Goal: Task Accomplishment & Management: Manage account settings

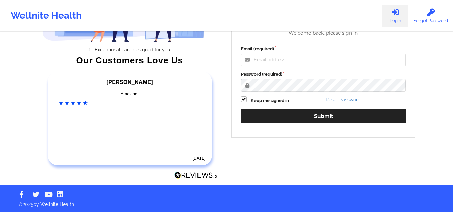
scroll to position [95, 0]
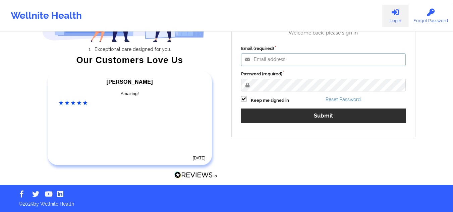
type input "mcasanaan@wellnite.com"
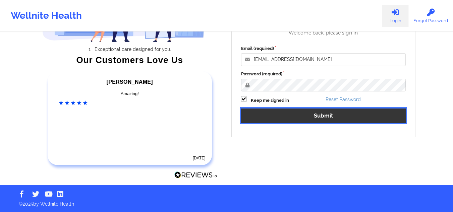
click at [298, 115] on button "Submit" at bounding box center [323, 116] width 165 height 14
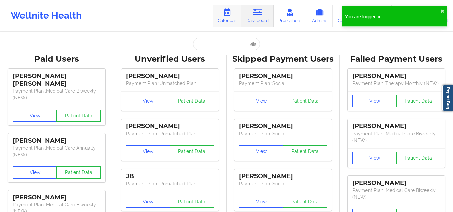
click at [223, 18] on link "Calendar" at bounding box center [227, 16] width 29 height 22
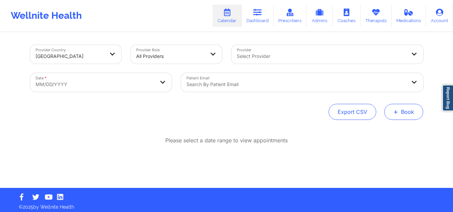
click at [399, 110] on button "+ Book" at bounding box center [403, 112] width 39 height 16
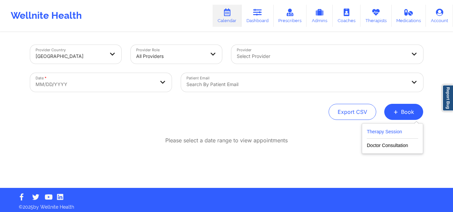
click at [369, 128] on button "Therapy Session" at bounding box center [392, 133] width 51 height 11
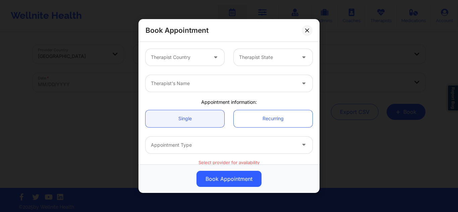
click at [219, 85] on div at bounding box center [223, 84] width 145 height 8
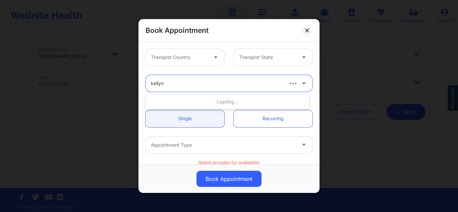
type input "kellyn r"
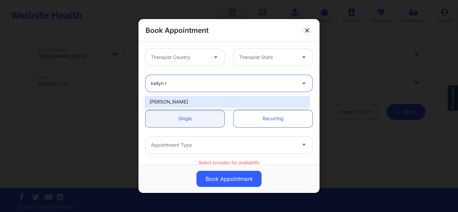
click at [189, 105] on div "Kellyn Roiko" at bounding box center [228, 102] width 164 height 12
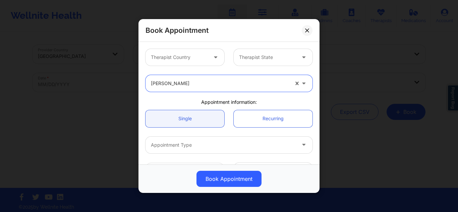
click at [197, 57] on div at bounding box center [179, 57] width 57 height 8
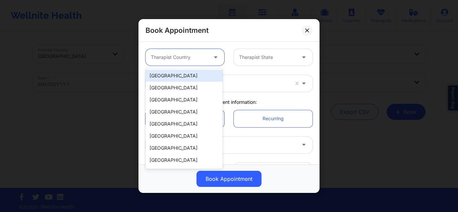
click at [184, 80] on div "[GEOGRAPHIC_DATA]" at bounding box center [184, 76] width 77 height 12
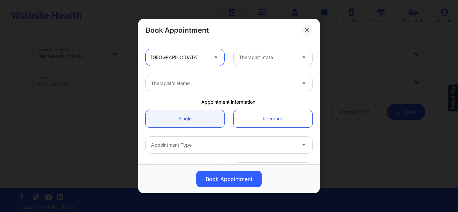
click at [257, 59] on div at bounding box center [267, 57] width 57 height 8
click at [270, 57] on div at bounding box center [267, 57] width 57 height 8
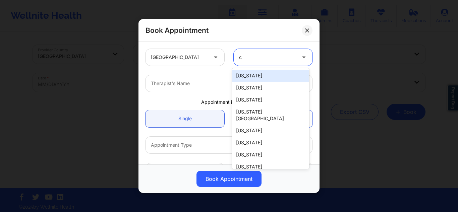
type input "co"
click at [253, 80] on div "Colorado" at bounding box center [270, 76] width 77 height 12
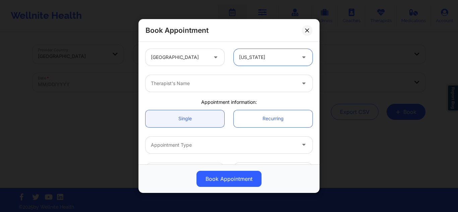
click at [236, 84] on div at bounding box center [223, 84] width 145 height 8
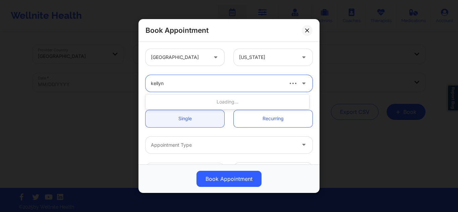
type input "kellyn r"
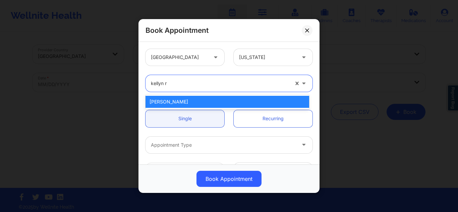
click at [183, 102] on div "Kellyn Roiko" at bounding box center [228, 102] width 164 height 12
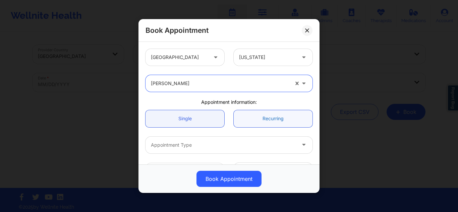
click at [257, 112] on link "Recurring" at bounding box center [273, 118] width 79 height 17
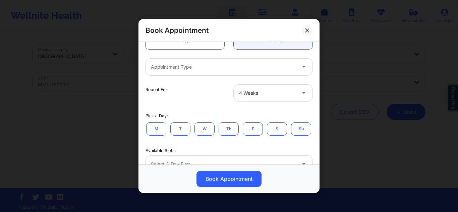
scroll to position [80, 0]
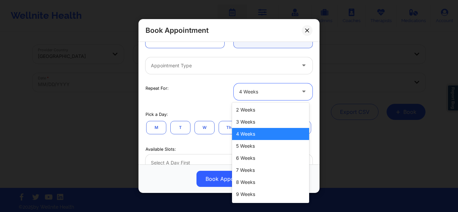
click at [263, 89] on div at bounding box center [267, 92] width 57 height 8
click at [238, 193] on div "9 Weeks" at bounding box center [270, 195] width 77 height 12
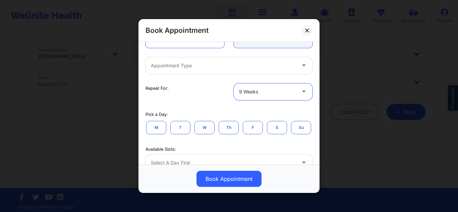
click at [234, 68] on div at bounding box center [223, 66] width 145 height 8
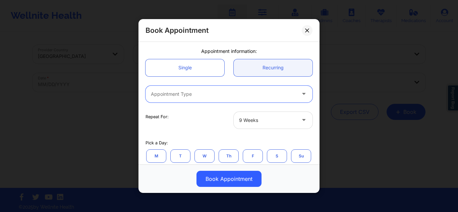
scroll to position [50, 0]
click at [236, 96] on div at bounding box center [223, 95] width 145 height 8
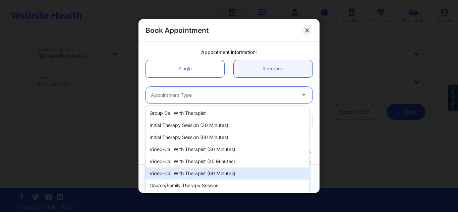
click at [196, 171] on div "Video-Call with Therapist (60 minutes)" at bounding box center [228, 174] width 164 height 12
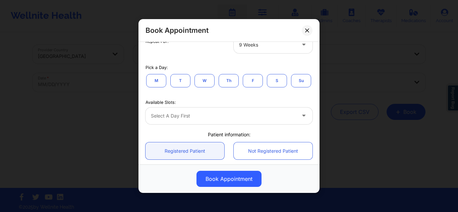
scroll to position [167, 0]
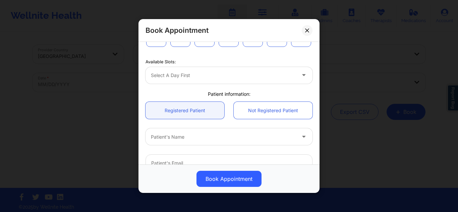
click at [241, 84] on div "Select a day first" at bounding box center [229, 75] width 167 height 17
click at [167, 84] on div "Select a day first" at bounding box center [229, 75] width 167 height 17
drag, startPoint x: 268, startPoint y: 111, endPoint x: 296, endPoint y: 97, distance: 30.8
click at [296, 97] on div "United States Colorado Kellyn Roiko Appointment information: Single Recurring V…" at bounding box center [229, 52] width 176 height 351
click at [296, 84] on div "Select a day first" at bounding box center [229, 75] width 167 height 17
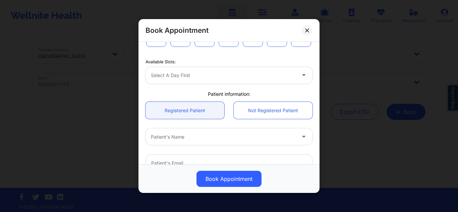
click at [296, 84] on div "Select a day first" at bounding box center [229, 75] width 167 height 17
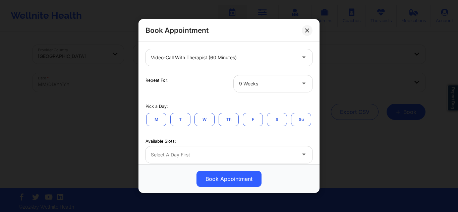
scroll to position [99, 0]
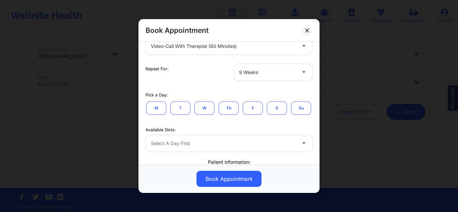
click at [270, 109] on button "S" at bounding box center [277, 107] width 20 height 13
click at [291, 115] on button "Su" at bounding box center [301, 107] width 20 height 13
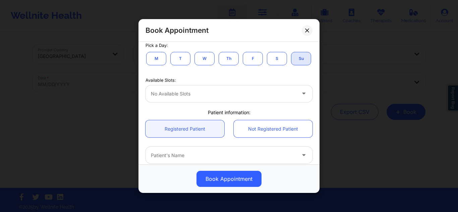
scroll to position [153, 0]
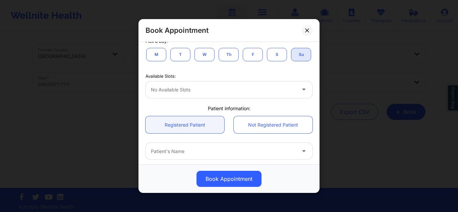
click at [293, 98] on div "No available slots" at bounding box center [221, 90] width 151 height 17
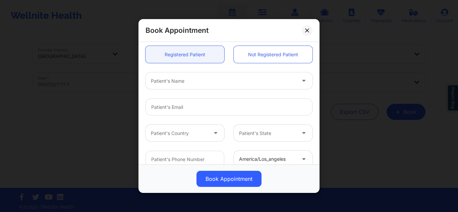
scroll to position [226, 0]
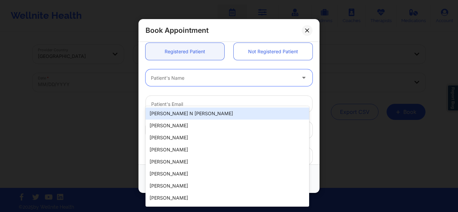
click at [251, 86] on div "Patient's Name" at bounding box center [221, 77] width 151 height 17
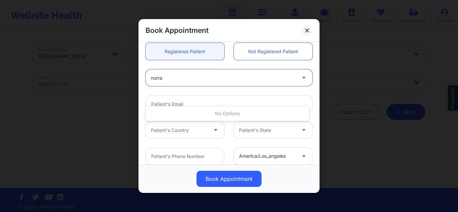
type input "norra"
type input "norah"
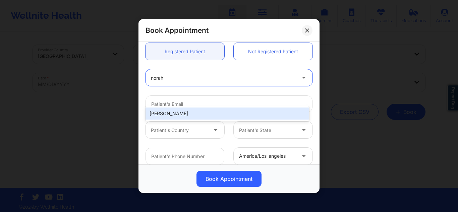
click at [233, 112] on div "Norah E Waggoner" at bounding box center [228, 114] width 164 height 12
type input "janicecwilliams@hotmail.com"
type input "+1832-577-1277"
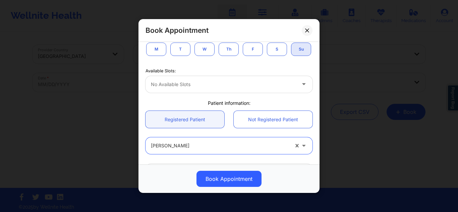
scroll to position [160, 0]
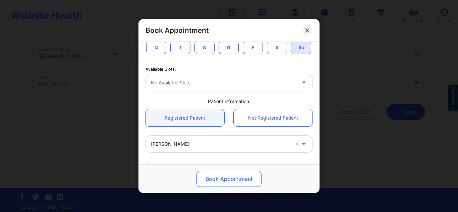
click at [210, 174] on button "Book Appointment" at bounding box center [229, 179] width 65 height 16
click at [233, 184] on button "Book Appointment" at bounding box center [229, 179] width 65 height 16
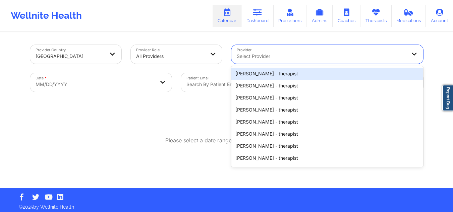
click at [291, 57] on div at bounding box center [322, 56] width 170 height 8
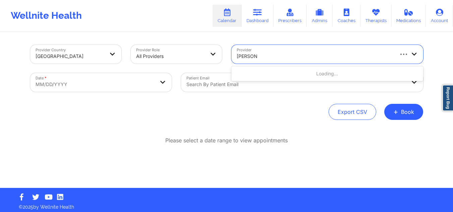
type input "kellyn roiko"
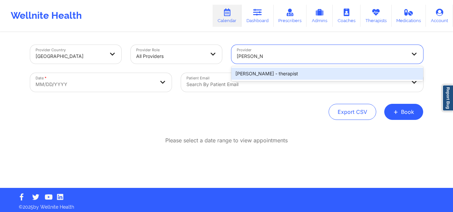
click at [281, 73] on div "Kellyn Roiko - therapist" at bounding box center [328, 74] width 192 height 12
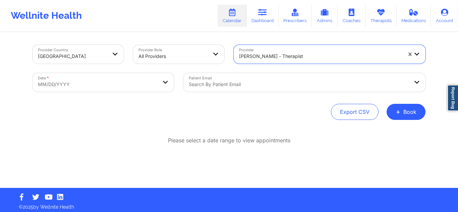
click at [129, 79] on body "Wellnite Health Calendar Dashboard Prescribers Admins Coaches Therapists Medica…" at bounding box center [229, 106] width 458 height 212
select select "2025-8"
select select "2025-9"
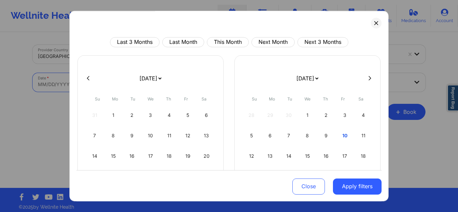
click at [369, 79] on icon at bounding box center [370, 78] width 3 height 5
select select "2025-9"
select select "2025-10"
click at [95, 154] on div "12" at bounding box center [94, 156] width 17 height 19
select select "2025-9"
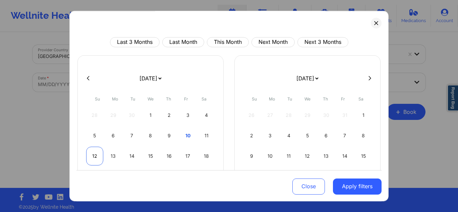
select select "2025-10"
select select "2025-9"
select select "2025-10"
click at [111, 157] on div "13" at bounding box center [113, 156] width 17 height 19
select select "2025-9"
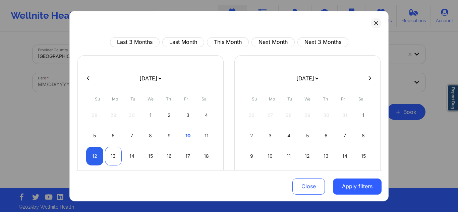
select select "2025-10"
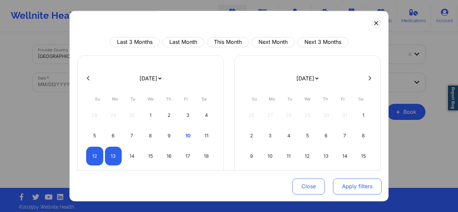
click at [344, 191] on button "Apply filters" at bounding box center [357, 186] width 49 height 16
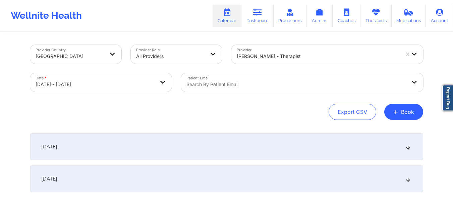
click at [262, 146] on div "October 12, 2025" at bounding box center [226, 147] width 393 height 27
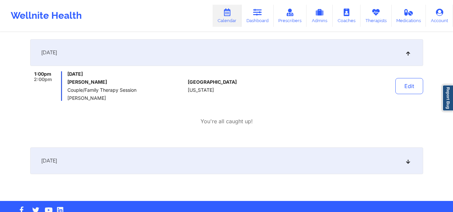
scroll to position [97, 0]
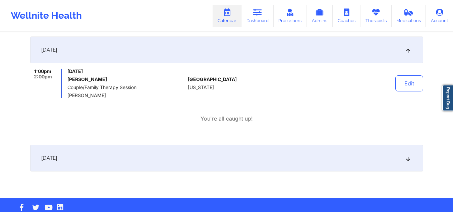
click at [265, 161] on div "October 13, 2025" at bounding box center [226, 158] width 393 height 27
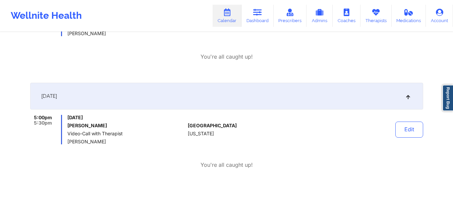
scroll to position [164, 0]
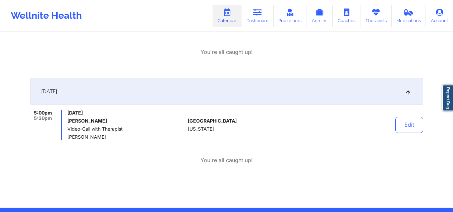
drag, startPoint x: 456, startPoint y: 114, endPoint x: 433, endPoint y: 55, distance: 63.9
click at [433, 55] on div "Provider Country United States Provider Role All Providers Provider Kellyn Roik…" at bounding box center [226, 22] width 453 height 372
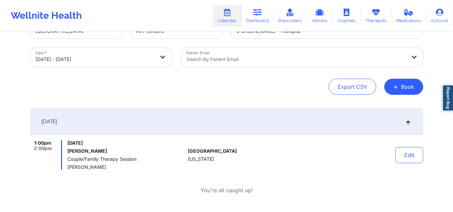
scroll to position [0, 0]
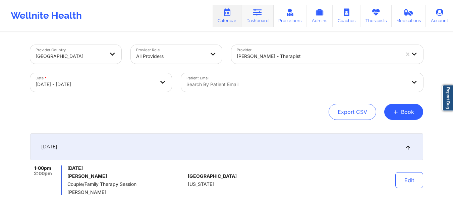
click at [270, 17] on link "Dashboard" at bounding box center [258, 16] width 32 height 22
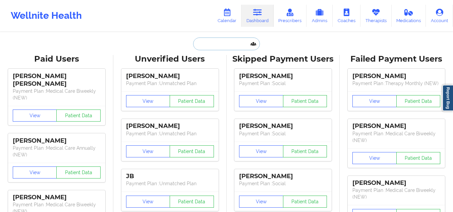
click at [207, 48] on input "text" at bounding box center [226, 44] width 66 height 13
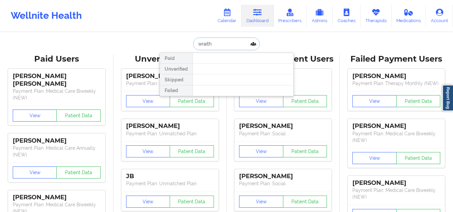
type input "wraith c"
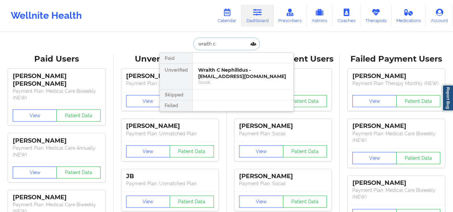
click at [209, 68] on div "Wraith C Nephilidus - wraith.c.nephilidus@gmail.com" at bounding box center [243, 73] width 90 height 12
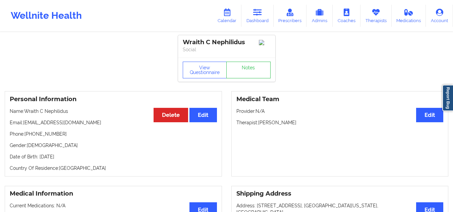
drag, startPoint x: 93, startPoint y: 127, endPoint x: 24, endPoint y: 124, distance: 68.8
click at [24, 124] on p "Email: wraith.c.nephilidus@gmail.com" at bounding box center [113, 122] width 207 height 7
copy p "wraith.c.nephilidus@gmail.com"
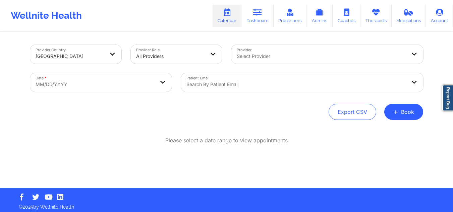
click at [261, 53] on div at bounding box center [322, 56] width 170 height 8
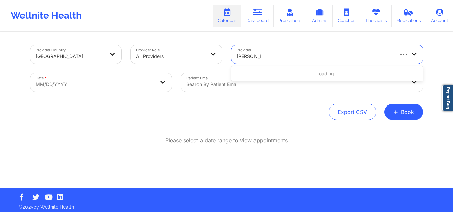
type input "nannette ry"
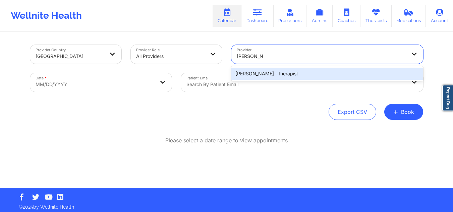
click at [248, 74] on div "Nannette Ryan - therapist" at bounding box center [328, 74] width 192 height 12
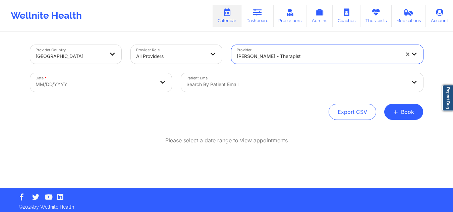
click at [122, 90] on body "Wellnite Health Calendar Dashboard Prescribers Admins Coaches Therapists Medica…" at bounding box center [226, 106] width 453 height 212
select select "2025-8"
select select "2025-9"
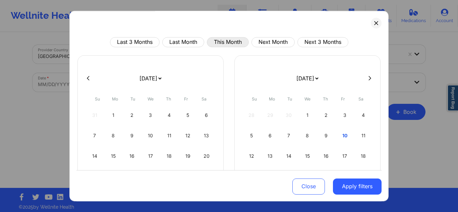
click at [225, 41] on button "This Month" at bounding box center [228, 42] width 42 height 10
select select "2025-9"
select select "2025-10"
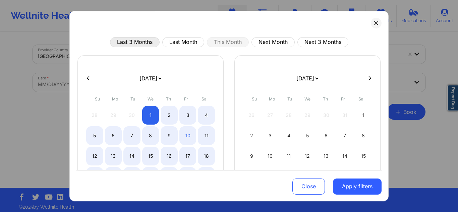
click at [139, 42] on button "Last 3 Months" at bounding box center [135, 42] width 50 height 10
select select "2025-6"
select select "2025-7"
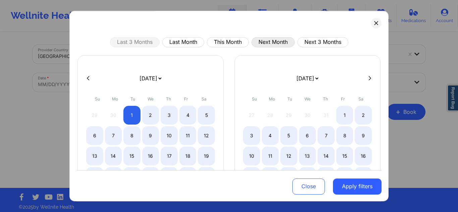
click at [264, 45] on button "Next Month" at bounding box center [273, 42] width 43 height 10
select select "2025-10"
select select "2025-11"
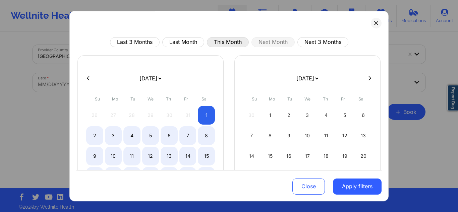
click at [218, 41] on button "This Month" at bounding box center [228, 42] width 42 height 10
select select "2025-9"
select select "2025-10"
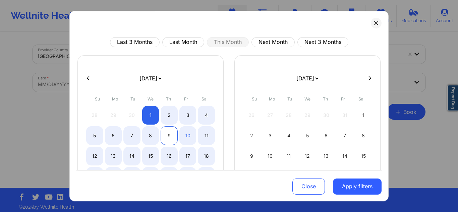
click at [162, 136] on div "9" at bounding box center [169, 135] width 17 height 19
select select "2025-9"
select select "2025-10"
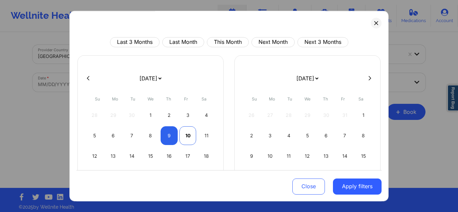
select select "2025-9"
select select "2025-10"
click at [191, 137] on div "10" at bounding box center [187, 135] width 17 height 19
select select "2025-9"
select select "2025-10"
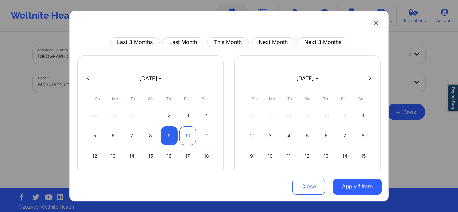
click at [191, 137] on div "10" at bounding box center [187, 135] width 17 height 19
select select "2025-9"
select select "2025-10"
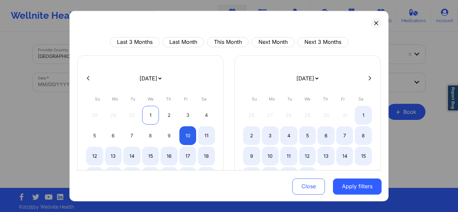
select select "2025-9"
select select "2025-10"
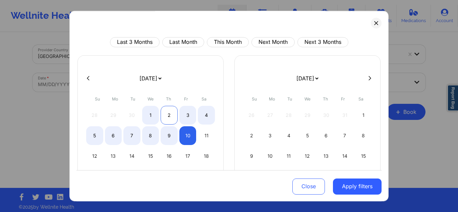
select select "2025-9"
select select "2025-10"
select select "2025-9"
select select "2025-10"
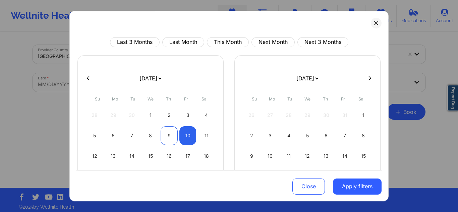
click at [173, 132] on div "9" at bounding box center [169, 135] width 17 height 19
select select "2025-9"
select select "2025-10"
select select "2025-9"
select select "2025-10"
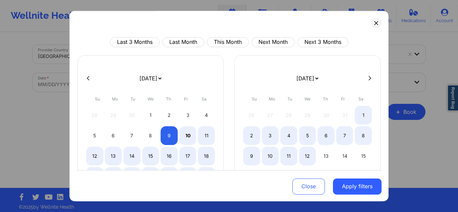
select select "2025-9"
select select "2025-10"
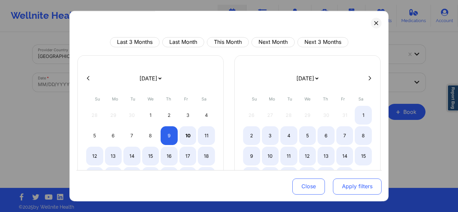
click at [352, 184] on button "Apply filters" at bounding box center [357, 186] width 49 height 16
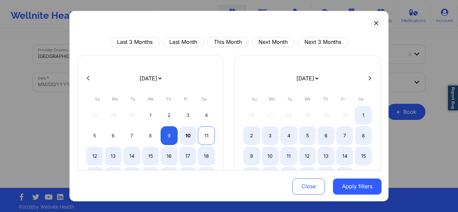
select select "2025-9"
select select "2025-10"
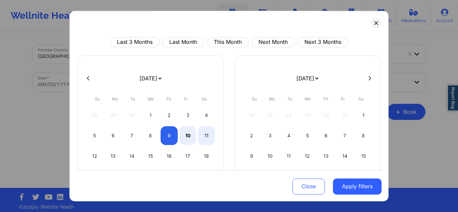
select select "2025-9"
select select "2025-10"
select select "2025-9"
select select "2025-10"
click at [185, 135] on div "10" at bounding box center [187, 135] width 17 height 19
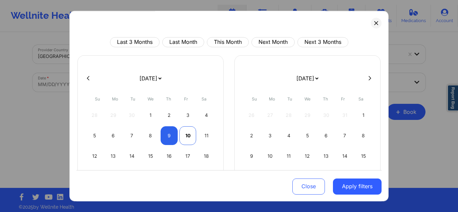
select select "2025-9"
select select "2025-10"
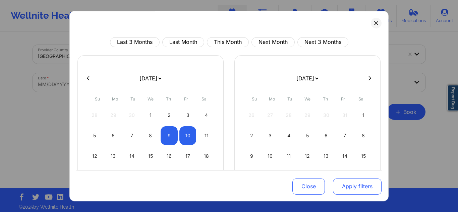
click at [345, 189] on button "Apply filters" at bounding box center [357, 186] width 49 height 16
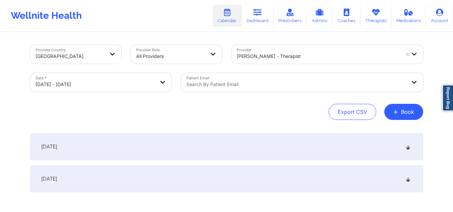
click at [112, 144] on div "October 9, 2025" at bounding box center [226, 147] width 393 height 27
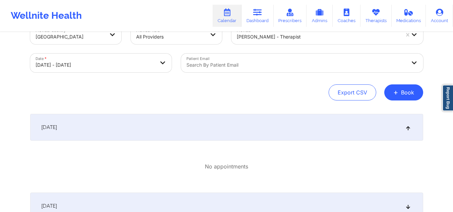
scroll to position [73, 0]
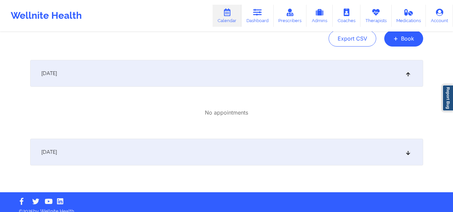
click at [355, 147] on div "October 10, 2025" at bounding box center [226, 152] width 393 height 27
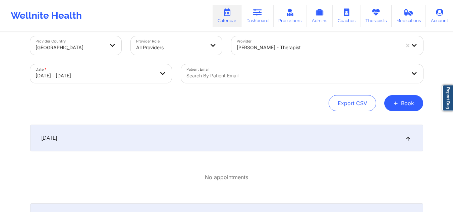
scroll to position [7, 0]
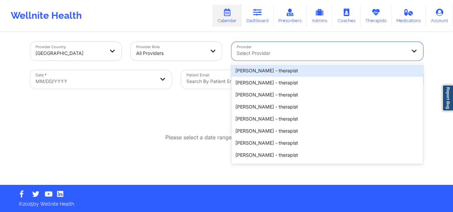
click at [286, 51] on div at bounding box center [322, 53] width 170 height 8
